Goal: Information Seeking & Learning: Learn about a topic

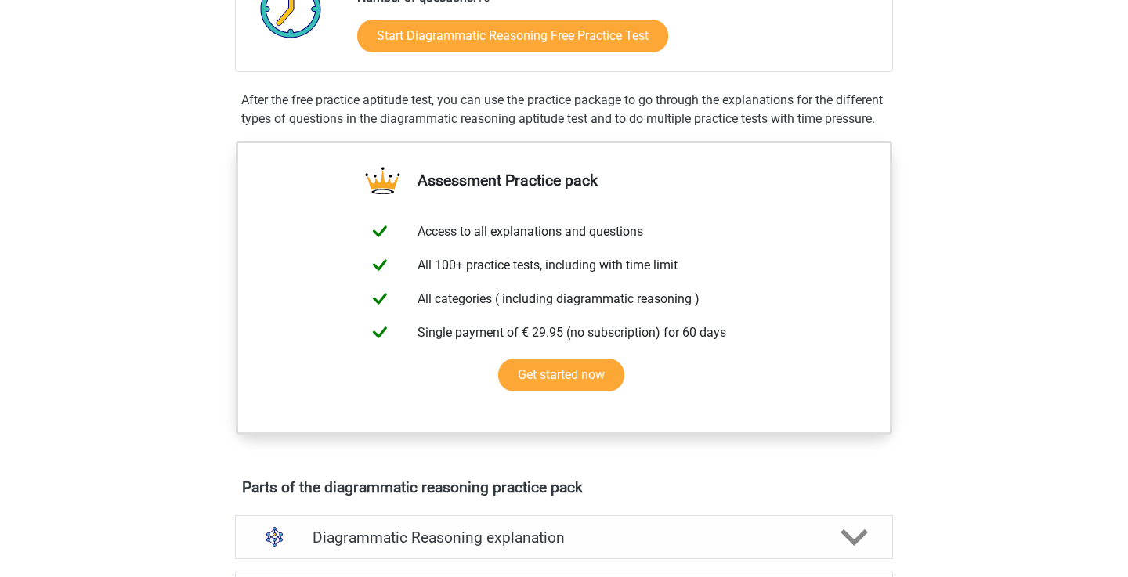
scroll to position [302, 0]
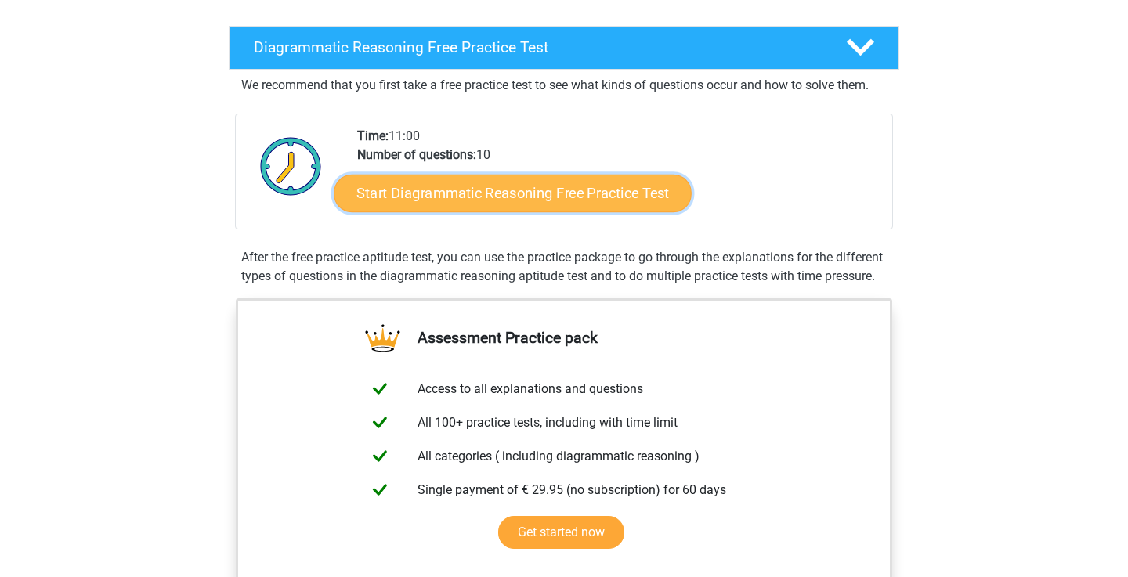
click at [451, 179] on link "Start Diagrammatic Reasoning Free Practice Test" at bounding box center [514, 193] width 358 height 38
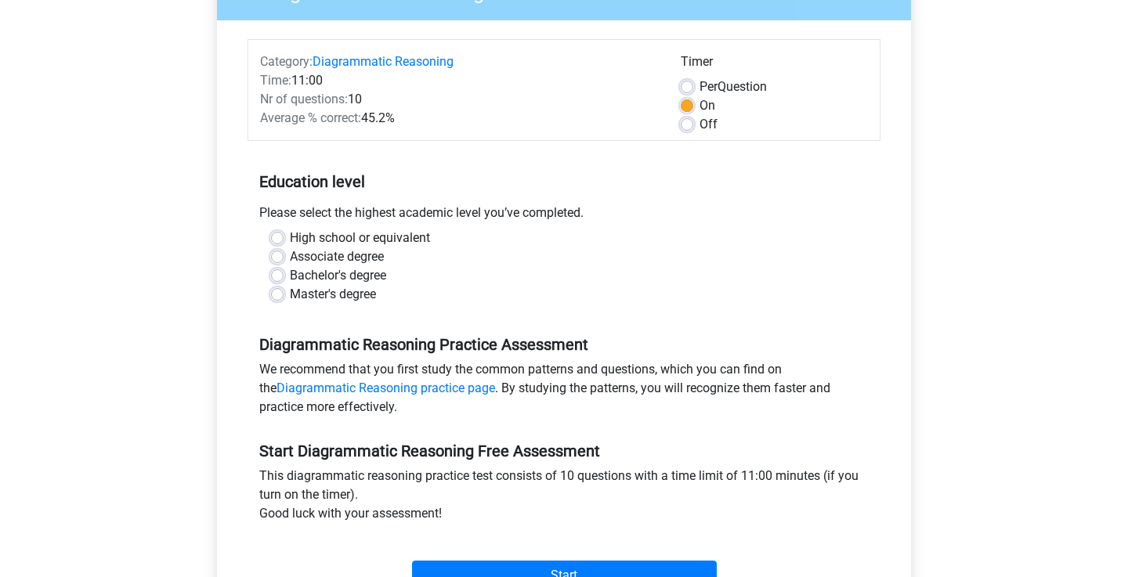
scroll to position [170, 0]
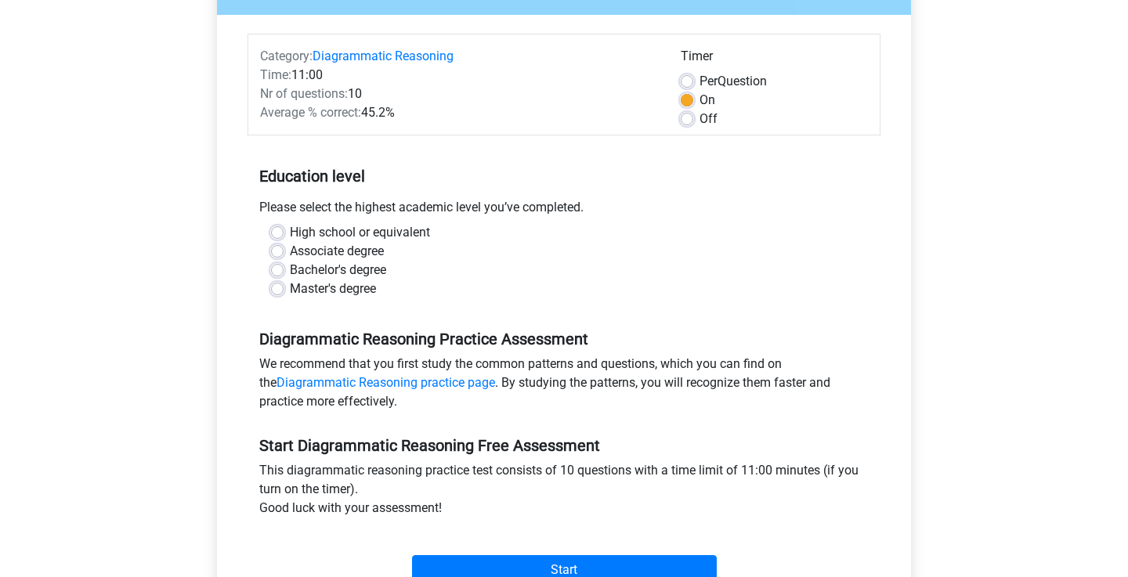
click at [354, 283] on label "Master's degree" at bounding box center [333, 289] width 86 height 19
click at [284, 283] on input "Master's degree" at bounding box center [277, 288] width 13 height 16
radio input "true"
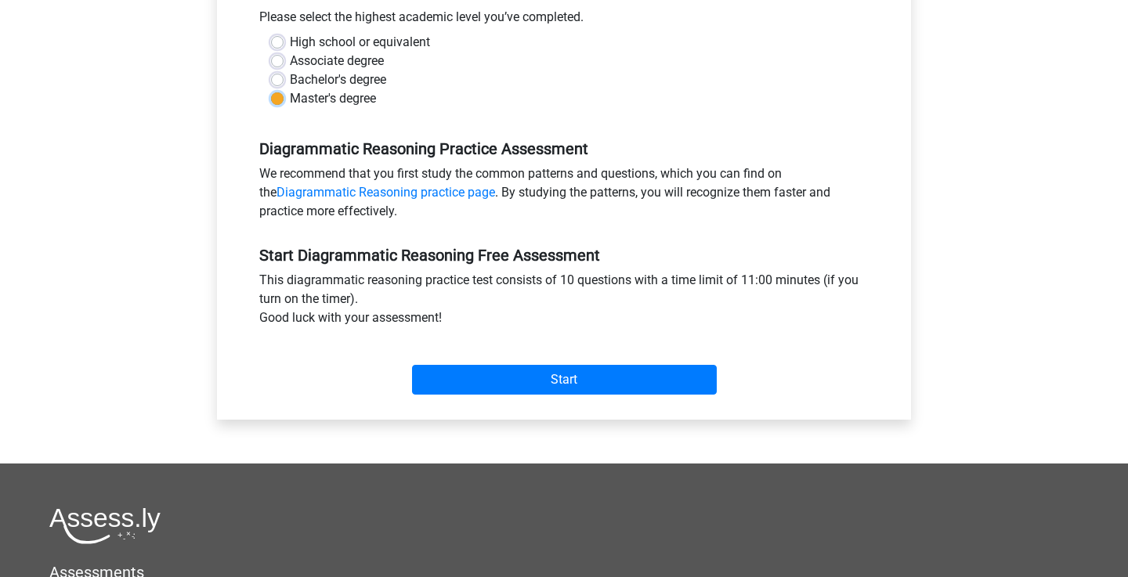
scroll to position [376, 0]
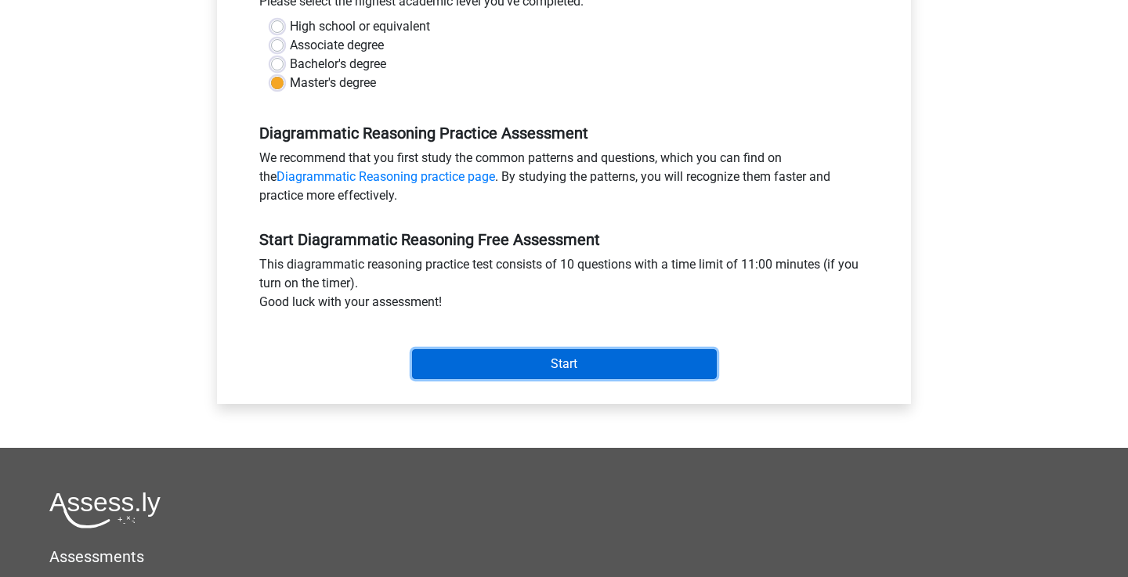
click at [500, 354] on input "Start" at bounding box center [564, 364] width 305 height 30
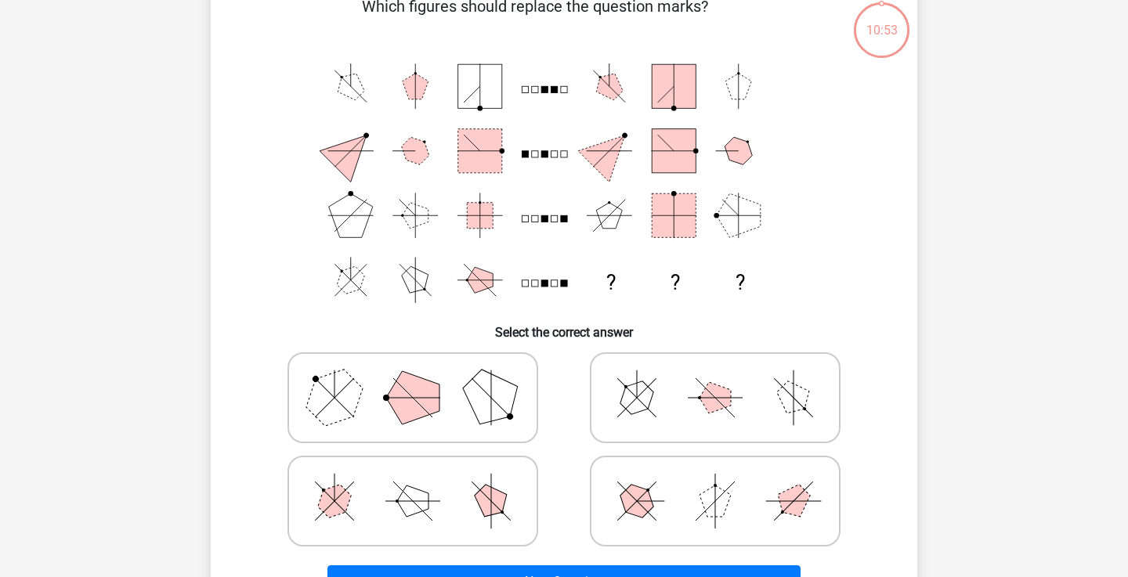
scroll to position [83, 0]
